Goal: Task Accomplishment & Management: Use online tool/utility

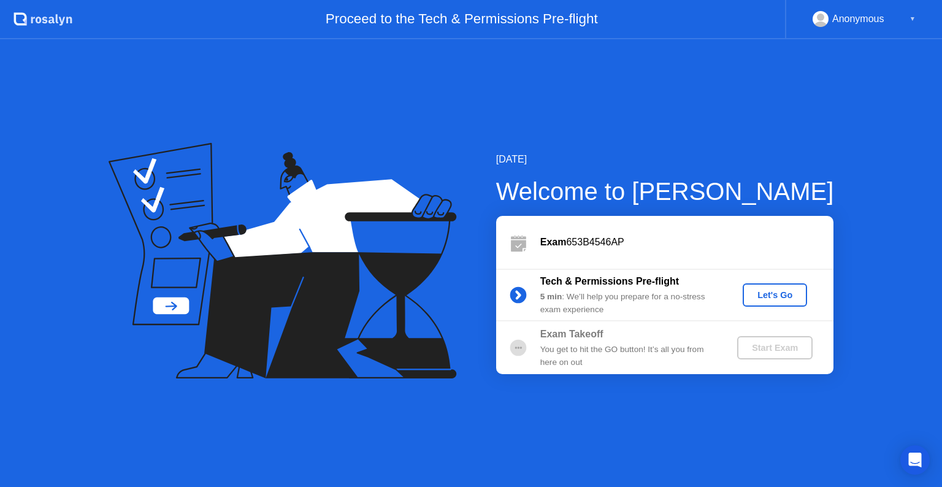
click at [765, 295] on div "Let's Go" at bounding box center [775, 295] width 55 height 10
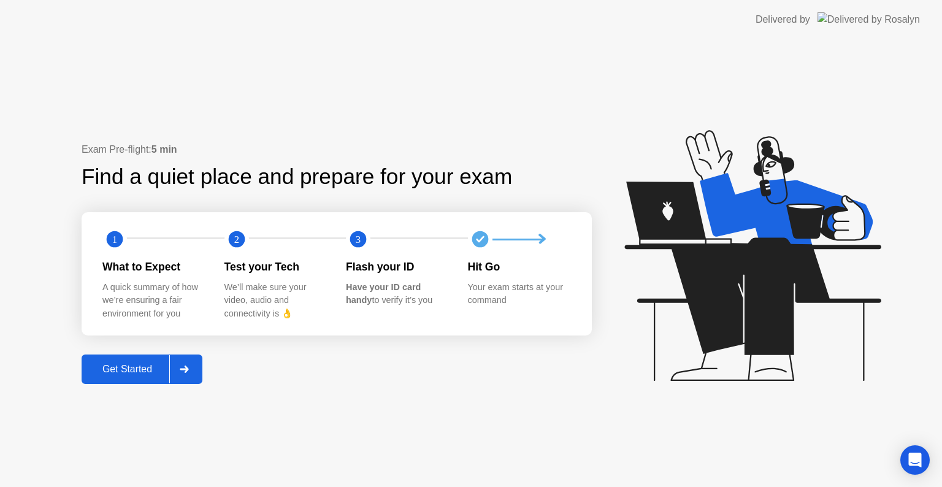
click at [136, 371] on div "Get Started" at bounding box center [127, 369] width 84 height 11
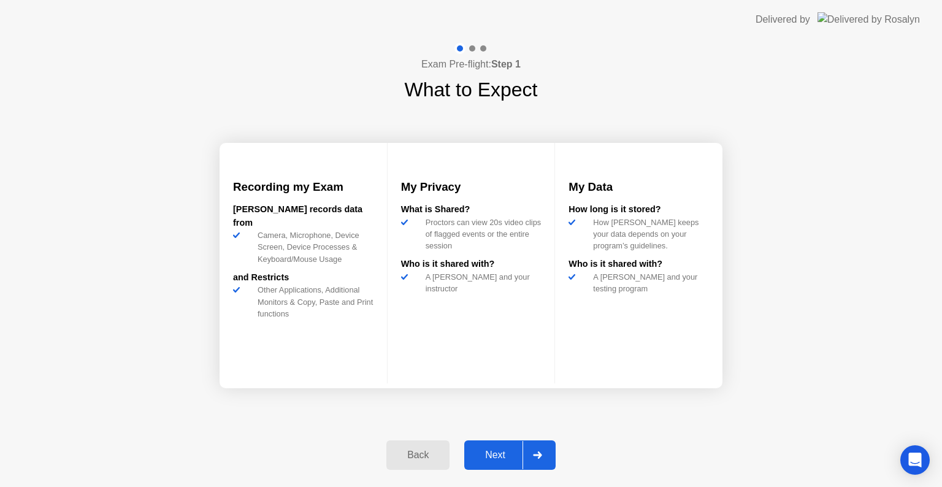
click at [508, 444] on button "Next" at bounding box center [509, 455] width 91 height 29
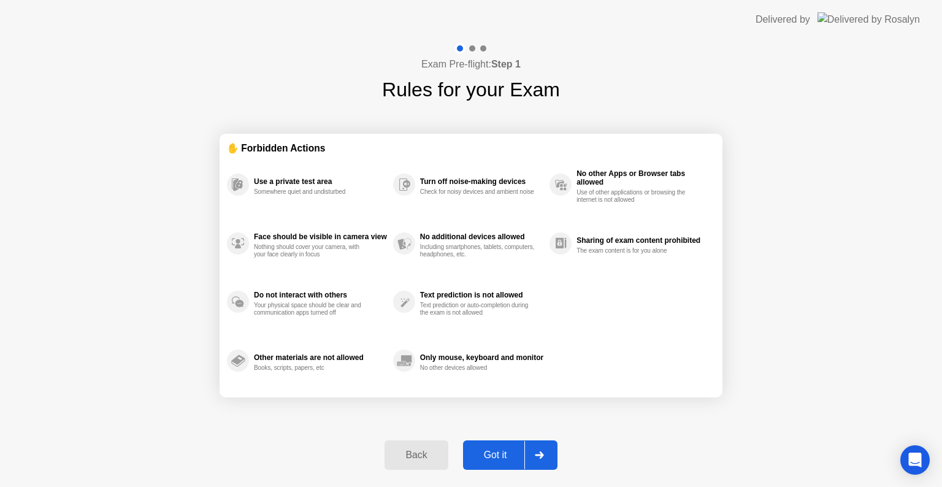
drag, startPoint x: 508, startPoint y: 444, endPoint x: 506, endPoint y: 456, distance: 11.8
click at [506, 456] on button "Got it" at bounding box center [510, 455] width 94 height 29
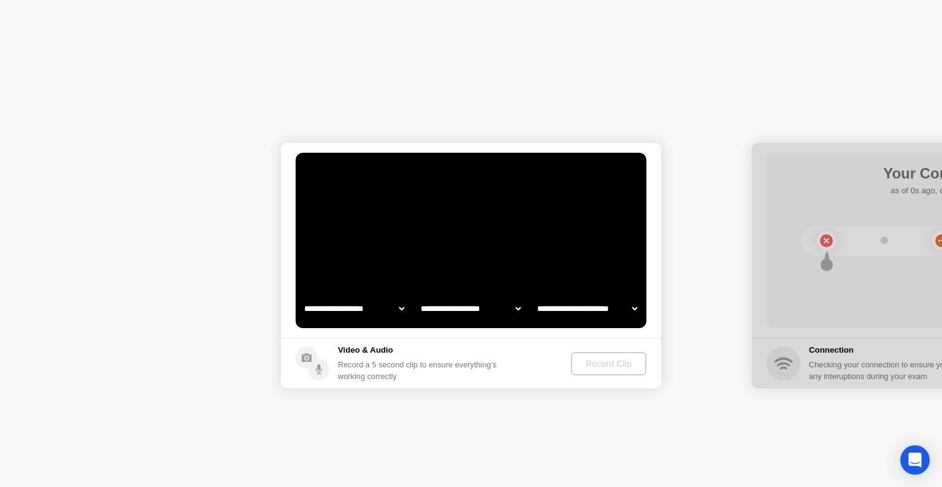
select select "**********"
select select "*******"
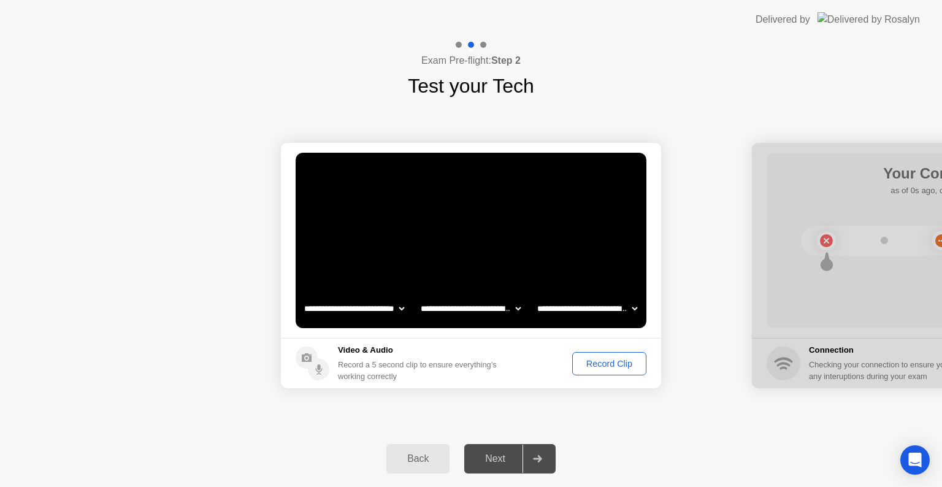
click at [502, 457] on div "Next" at bounding box center [495, 458] width 55 height 11
click at [514, 459] on div "Next" at bounding box center [495, 458] width 55 height 11
click at [598, 364] on div "Record Clip" at bounding box center [610, 364] width 66 height 10
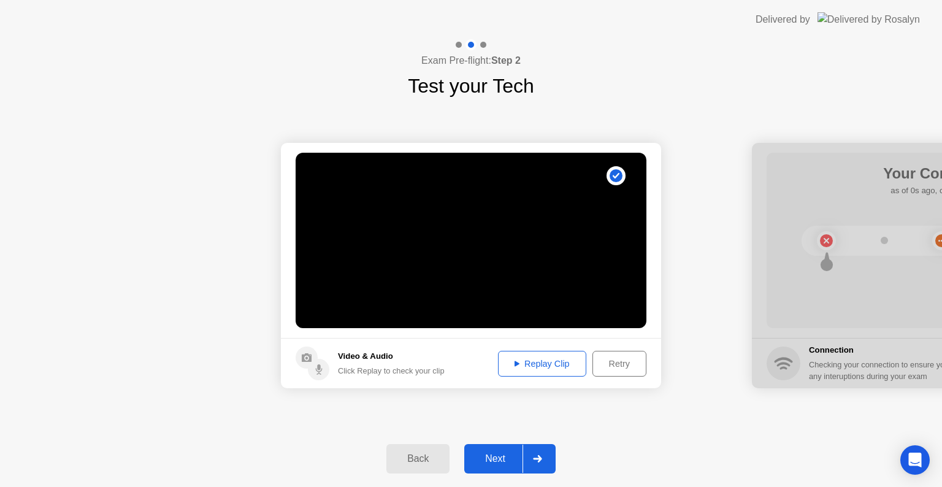
click at [510, 456] on div "Next" at bounding box center [495, 458] width 55 height 11
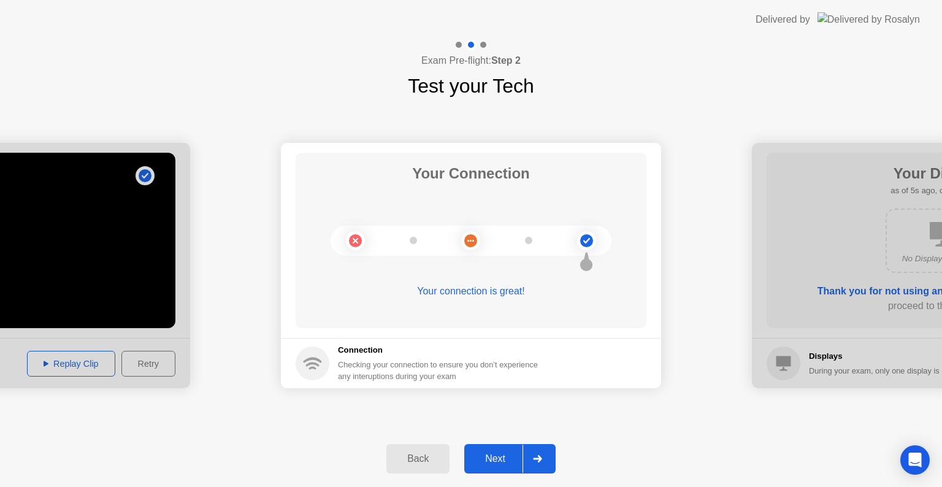
click at [518, 453] on div "Next" at bounding box center [495, 458] width 55 height 11
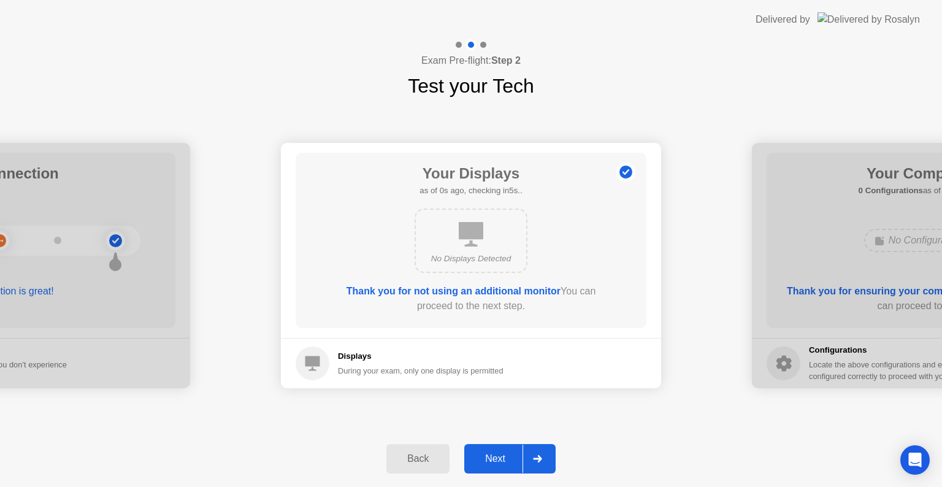
click at [518, 453] on div "Next" at bounding box center [495, 458] width 55 height 11
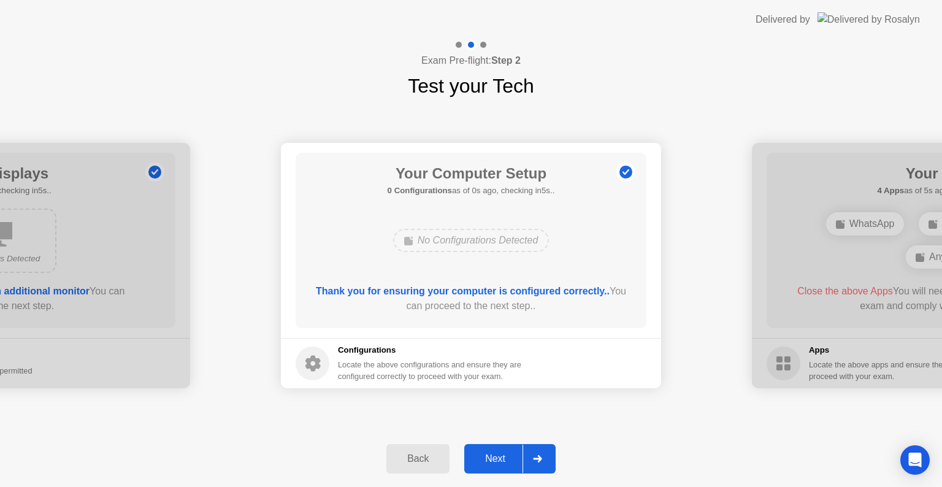
click at [518, 453] on div "Next" at bounding box center [495, 458] width 55 height 11
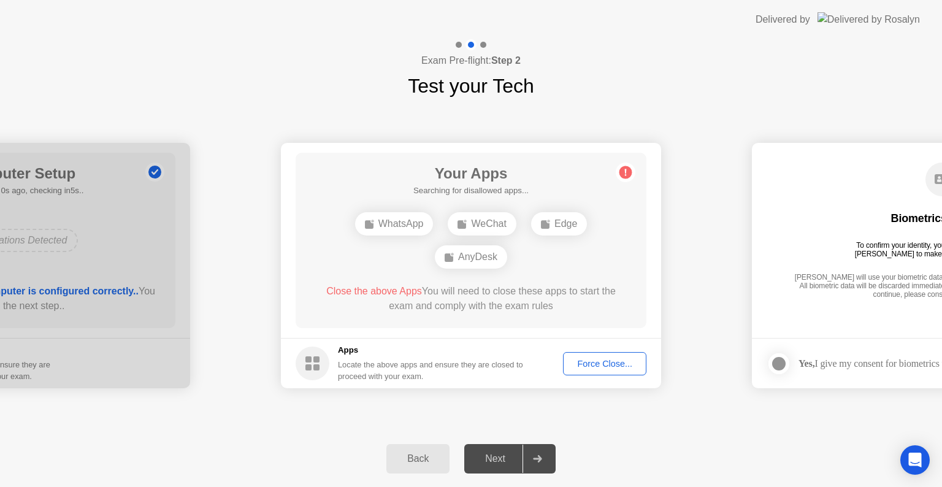
click at [428, 460] on div "Back" at bounding box center [418, 458] width 56 height 11
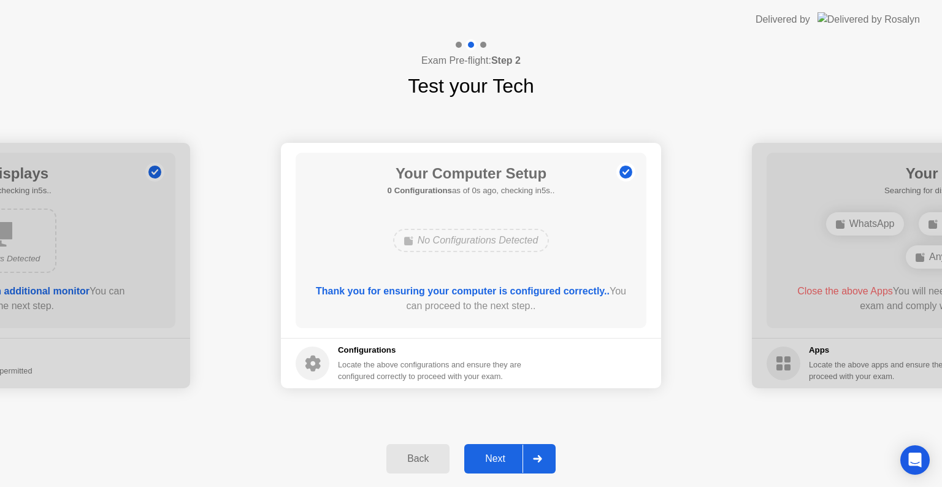
click at [428, 460] on div "Back" at bounding box center [418, 458] width 56 height 11
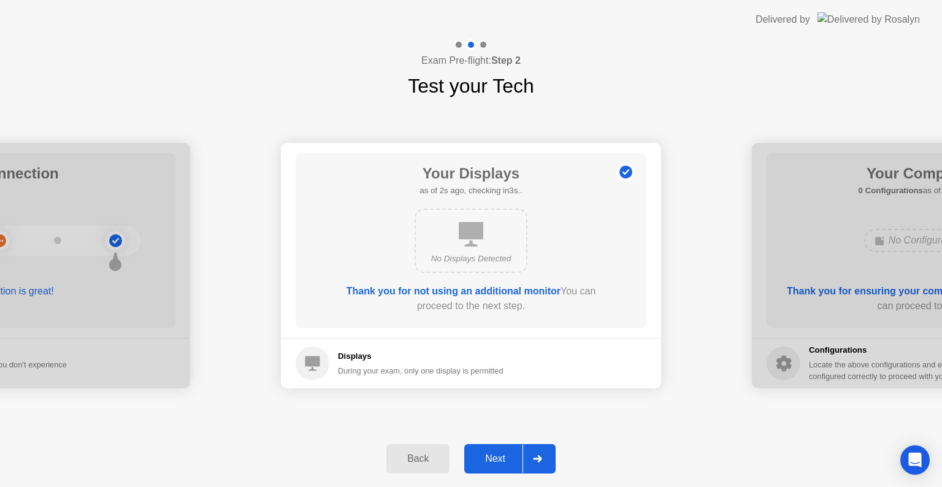
click at [507, 460] on div "Next" at bounding box center [495, 458] width 55 height 11
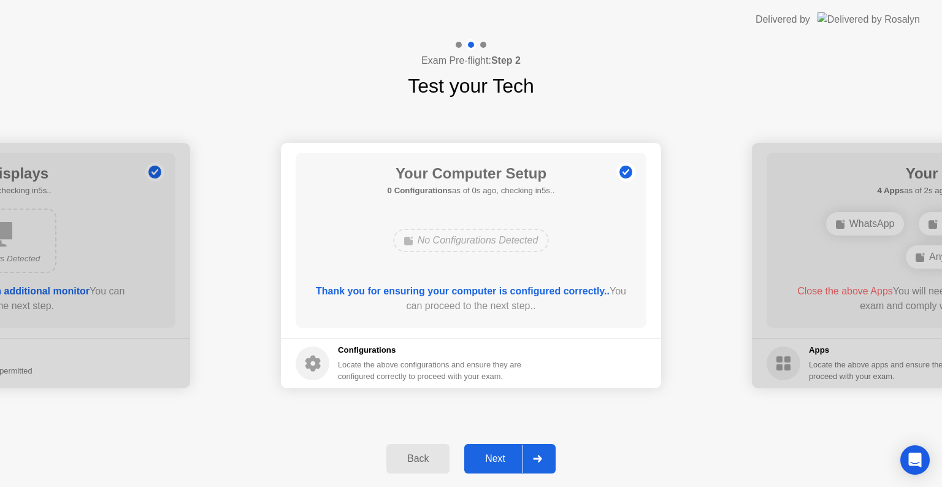
click at [507, 460] on div "Next" at bounding box center [495, 458] width 55 height 11
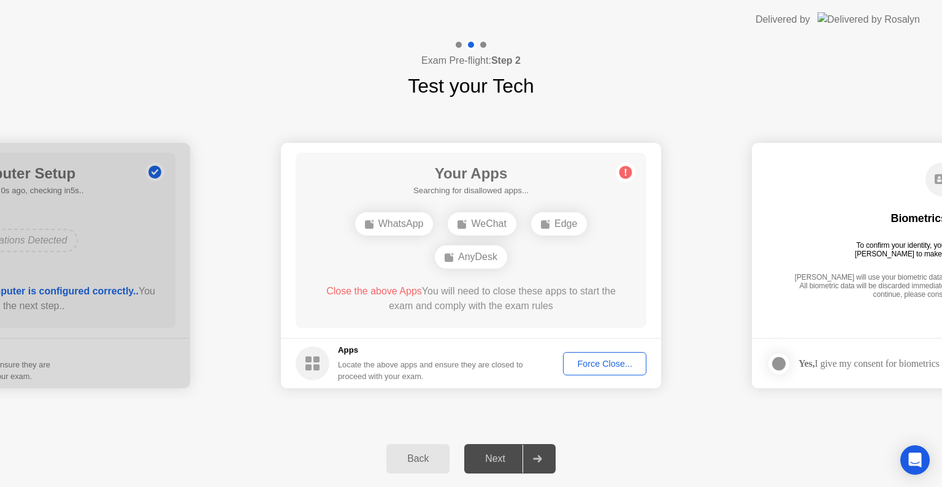
click at [503, 453] on div "Next" at bounding box center [495, 458] width 55 height 11
click at [505, 464] on div "Next" at bounding box center [495, 458] width 55 height 11
click at [620, 363] on div "Force Close..." at bounding box center [605, 364] width 75 height 10
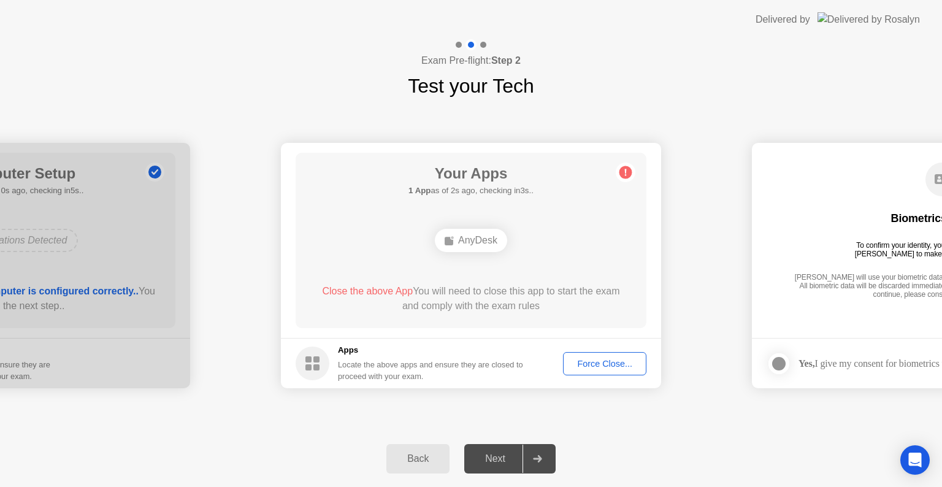
click at [833, 280] on div "[PERSON_NAME] will use your biometric data to compare the faces on the provided…" at bounding box center [942, 287] width 302 height 28
click at [507, 456] on div "Next" at bounding box center [495, 458] width 55 height 11
click at [490, 464] on div "Next" at bounding box center [495, 458] width 55 height 11
click at [499, 463] on div "Next" at bounding box center [495, 458] width 55 height 11
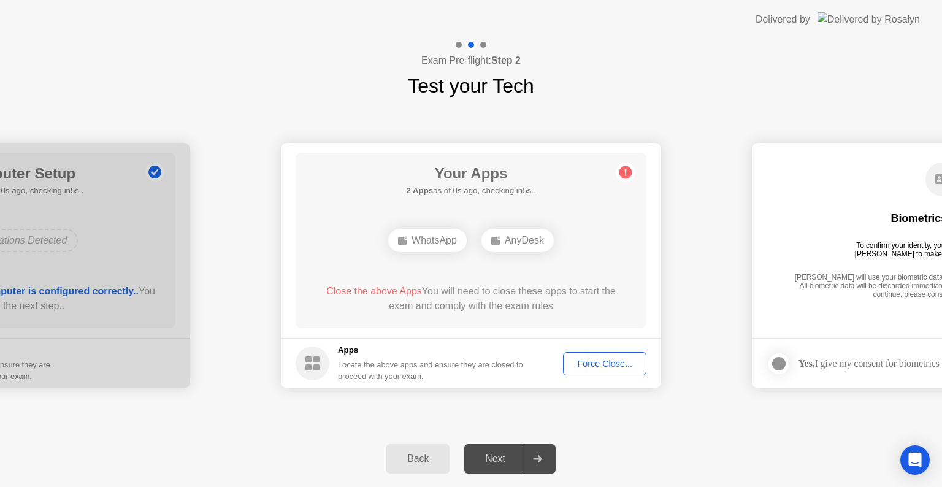
click at [915, 285] on div "[PERSON_NAME] will use your biometric data to compare the faces on the provided…" at bounding box center [942, 287] width 302 height 28
drag, startPoint x: 906, startPoint y: 282, endPoint x: 763, endPoint y: 283, distance: 143.0
click at [903, 282] on div "[PERSON_NAME] will use your biometric data to compare the faces on the provided…" at bounding box center [942, 287] width 302 height 28
click at [496, 460] on div "Next" at bounding box center [495, 458] width 55 height 11
click at [607, 364] on div "Force Close..." at bounding box center [605, 364] width 75 height 10
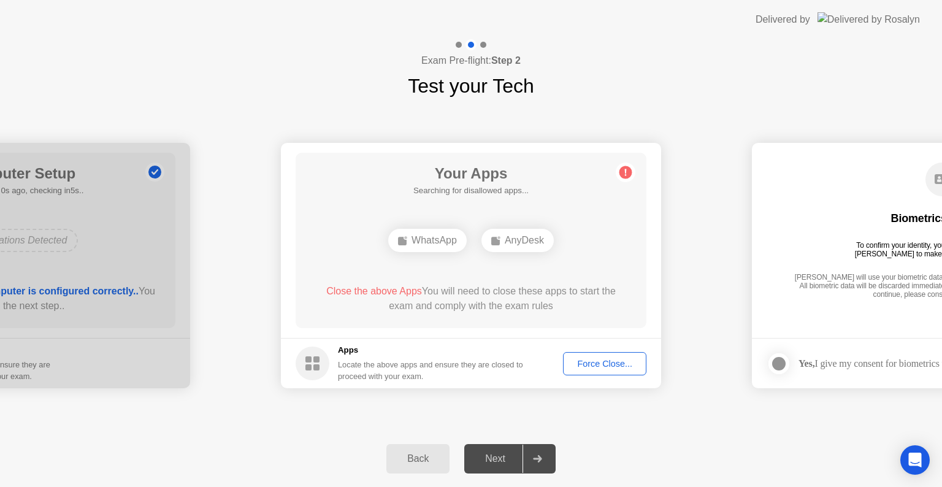
click at [596, 364] on div "Force Close..." at bounding box center [605, 364] width 75 height 10
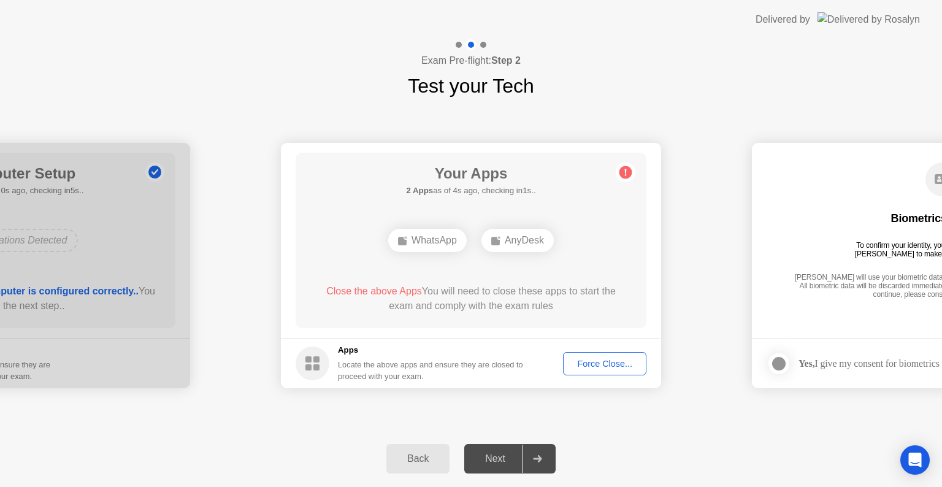
click at [426, 242] on div "WhatsApp" at bounding box center [427, 240] width 79 height 23
click at [598, 360] on div "Force Close..." at bounding box center [605, 364] width 75 height 10
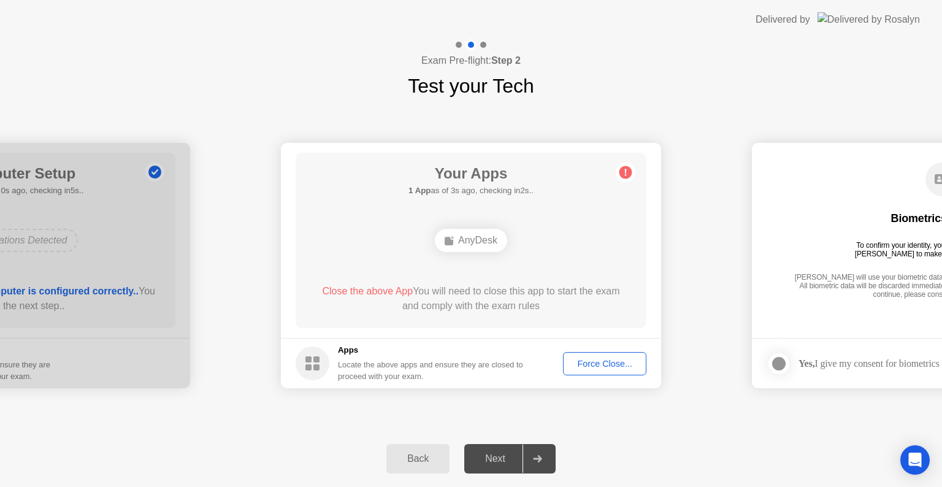
click at [510, 464] on body "**********" at bounding box center [471, 243] width 942 height 487
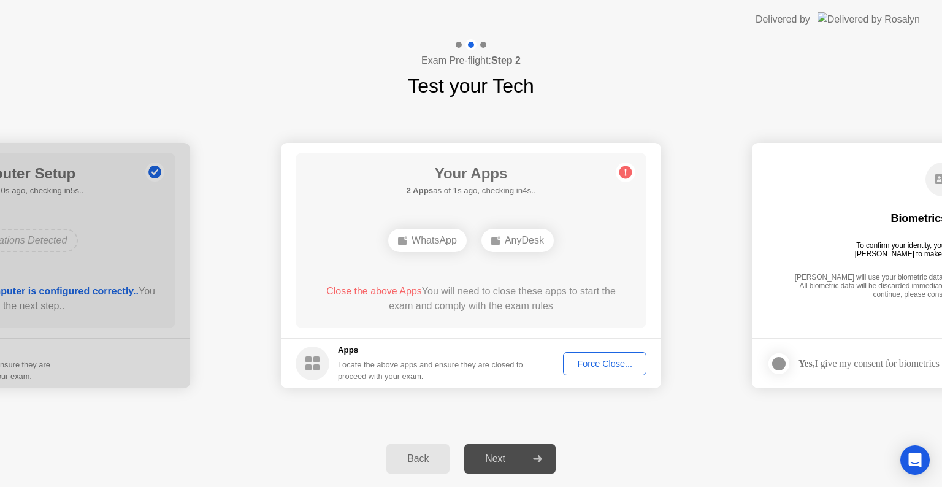
click at [599, 369] on div "Force Close..." at bounding box center [605, 364] width 75 height 10
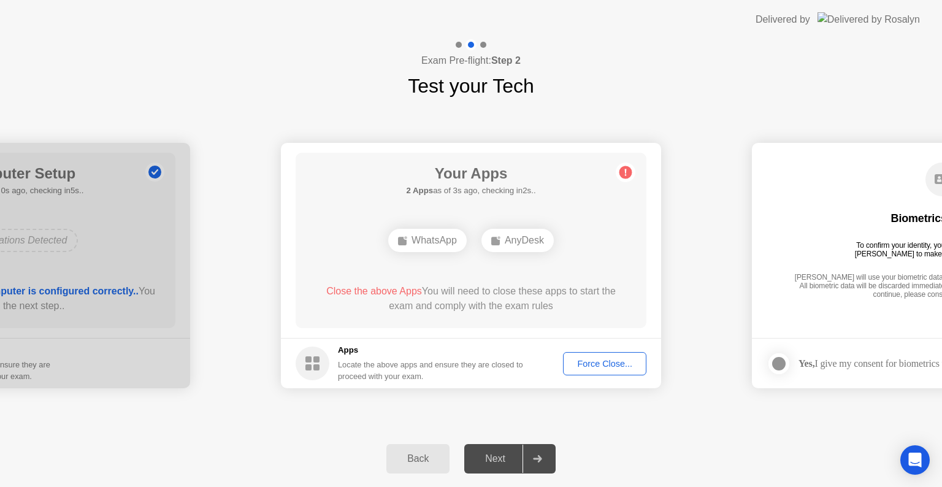
click at [514, 463] on div "Next" at bounding box center [495, 458] width 55 height 11
